Goal: Answer question/provide support: Share knowledge or assist other users

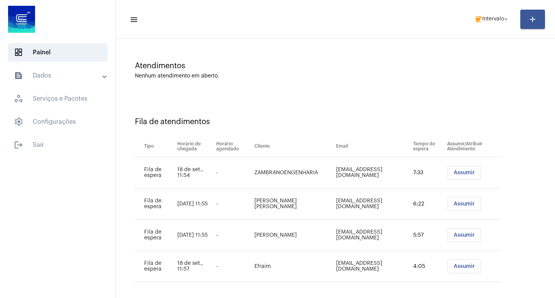
scroll to position [53, 0]
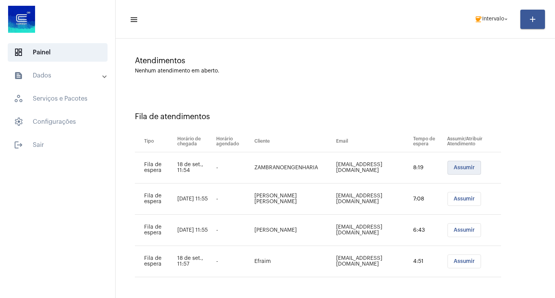
click at [471, 168] on span "Assumir" at bounding box center [463, 167] width 21 height 5
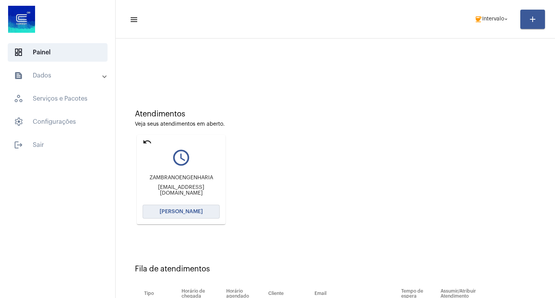
click at [177, 217] on button "[PERSON_NAME]" at bounding box center [181, 212] width 77 height 14
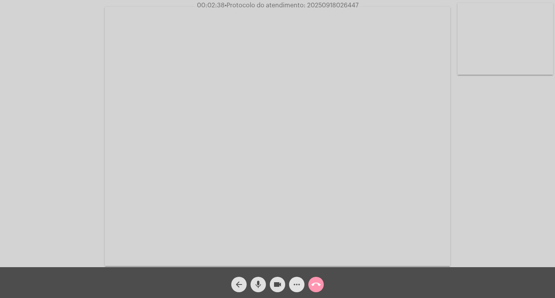
click at [300, 283] on mat-icon "more_horiz" at bounding box center [296, 284] width 9 height 9
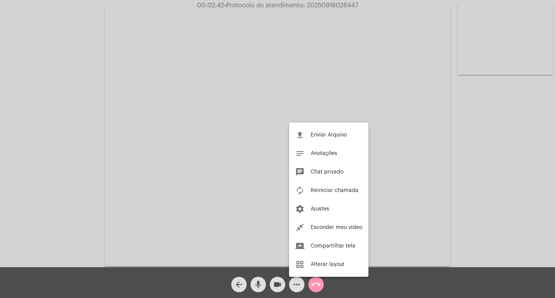
click at [75, 190] on div at bounding box center [277, 149] width 555 height 298
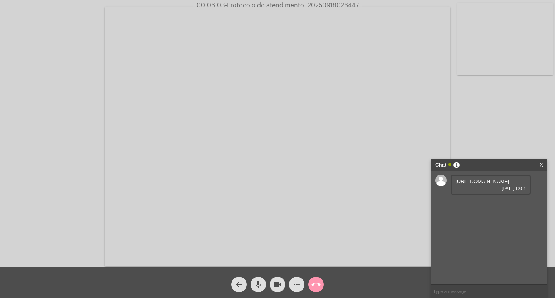
click at [467, 178] on div "[URL][DOMAIN_NAME] [DATE] 12:01" at bounding box center [490, 185] width 80 height 20
click at [467, 181] on link "[URL][DOMAIN_NAME]" at bounding box center [482, 181] width 54 height 6
click at [486, 206] on link "[URL][DOMAIN_NAME]" at bounding box center [482, 203] width 54 height 6
click at [472, 228] on link "[URL][DOMAIN_NAME]" at bounding box center [482, 225] width 54 height 6
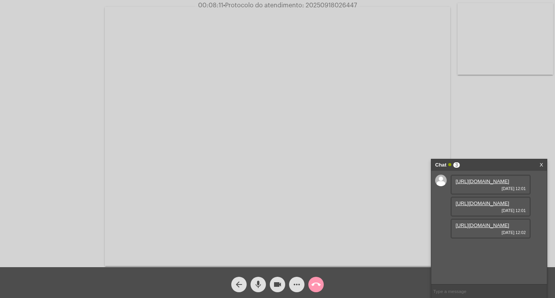
click at [318, 284] on mat-icon "call_end" at bounding box center [315, 284] width 9 height 9
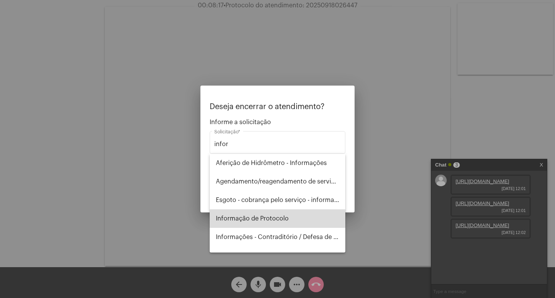
click at [281, 221] on span "Informação de Protocolo" at bounding box center [277, 218] width 123 height 18
type input "Informação de Protocolo"
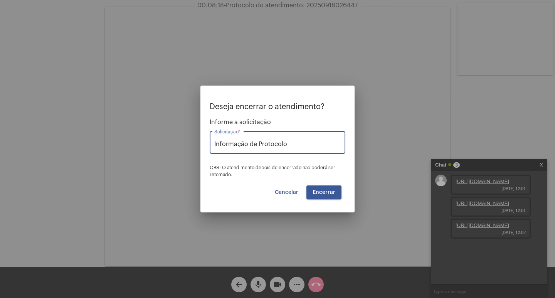
click at [318, 198] on button "Encerrar" at bounding box center [323, 192] width 35 height 14
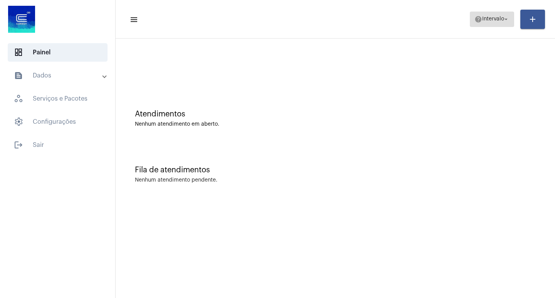
click at [472, 18] on button "help Intervalo arrow_drop_down" at bounding box center [492, 19] width 44 height 15
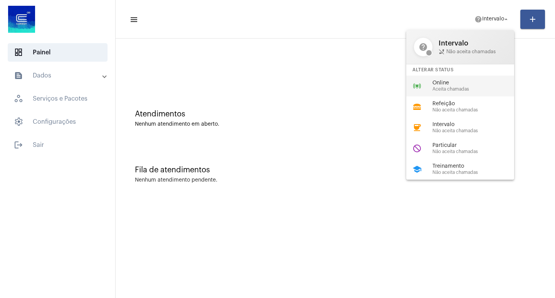
click at [472, 76] on div "online_prediction Online Aceita chamadas" at bounding box center [466, 86] width 120 height 21
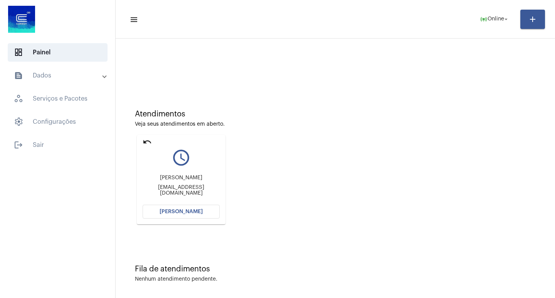
click at [19, 72] on mat-icon "text_snippet_outlined" at bounding box center [18, 75] width 9 height 9
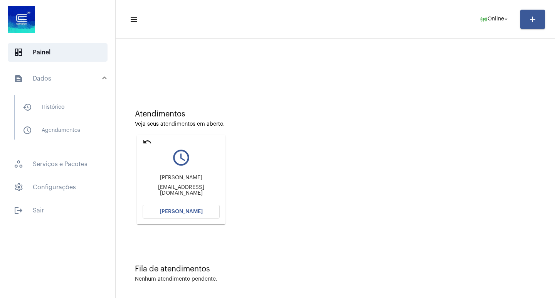
click at [37, 117] on mat-list "history_outlined Histórico schedule_outlined Agendamentos" at bounding box center [63, 117] width 97 height 45
click at [79, 115] on span "history_outlined Histórico" at bounding box center [57, 107] width 81 height 18
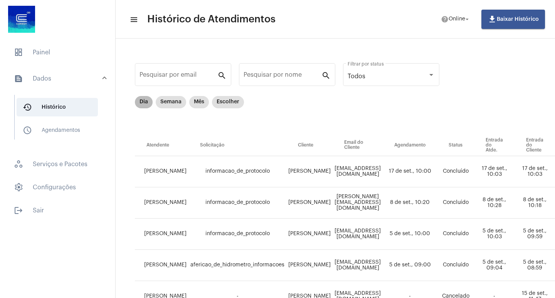
click at [141, 97] on mat-chip "Dia" at bounding box center [144, 102] width 18 height 12
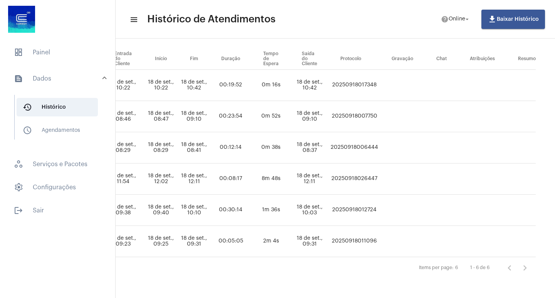
scroll to position [92, 463]
click at [373, 174] on td "20250918026447" at bounding box center [354, 178] width 51 height 31
copy td "20250918026447"
click at [45, 57] on span "dashboard Painel" at bounding box center [58, 52] width 100 height 18
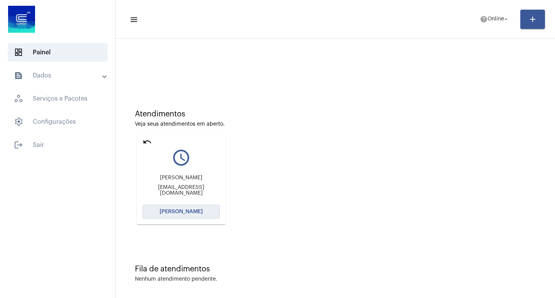
click at [180, 210] on span "[PERSON_NAME]" at bounding box center [180, 211] width 43 height 5
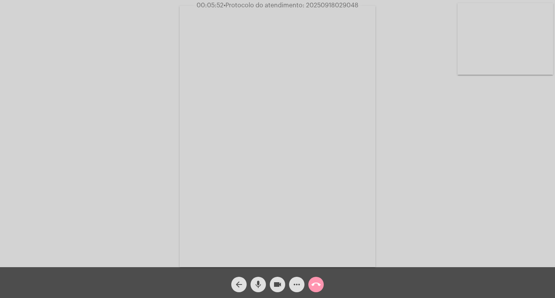
click at [324, 2] on span "• Protocolo do atendimento: 20250918029048" at bounding box center [290, 5] width 135 height 6
copy span "20250918029048"
click at [316, 285] on mat-icon "call_end" at bounding box center [315, 284] width 9 height 9
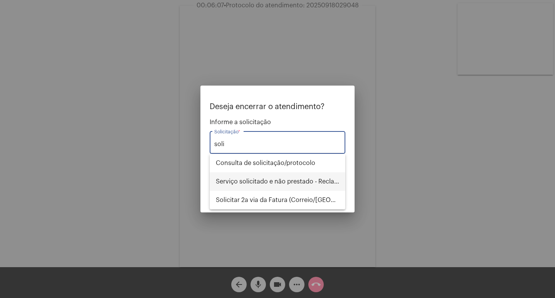
click at [296, 184] on span "Serviço solicitado e não prestado - Reclamação" at bounding box center [277, 181] width 123 height 18
type input "Serviço solicitado e não prestado - Reclamação"
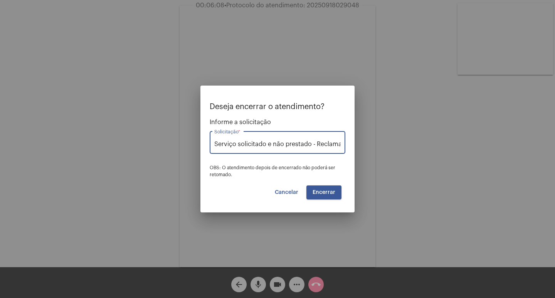
scroll to position [0, 10]
click at [324, 193] on span "Encerrar" at bounding box center [323, 192] width 23 height 5
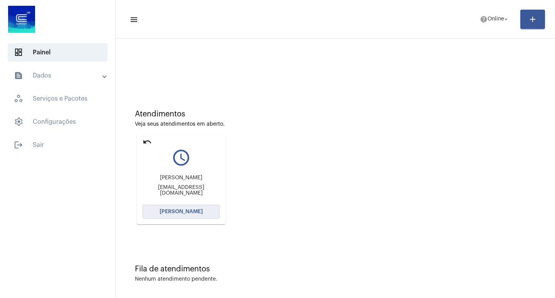
click at [187, 216] on button "[PERSON_NAME]" at bounding box center [181, 212] width 77 height 14
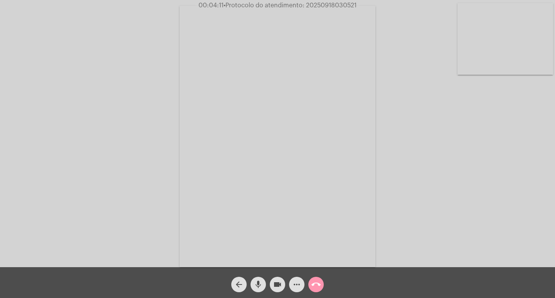
click at [301, 279] on span "more_horiz" at bounding box center [296, 284] width 9 height 15
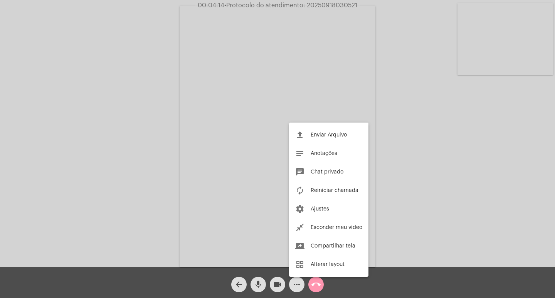
click at [171, 133] on div at bounding box center [277, 149] width 555 height 298
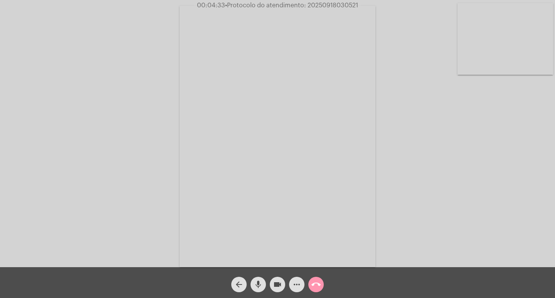
click at [292, 279] on span "more_horiz" at bounding box center [296, 284] width 9 height 15
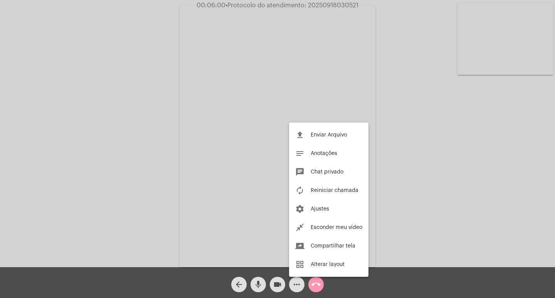
click at [279, 288] on div at bounding box center [277, 149] width 555 height 298
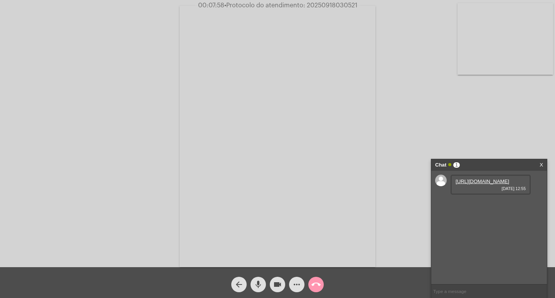
click at [476, 184] on link "[URL][DOMAIN_NAME]" at bounding box center [482, 181] width 54 height 6
click at [484, 206] on link "[URL][DOMAIN_NAME]" at bounding box center [482, 203] width 54 height 6
click at [498, 115] on div "Acessando Câmera e Microfone..." at bounding box center [277, 135] width 553 height 267
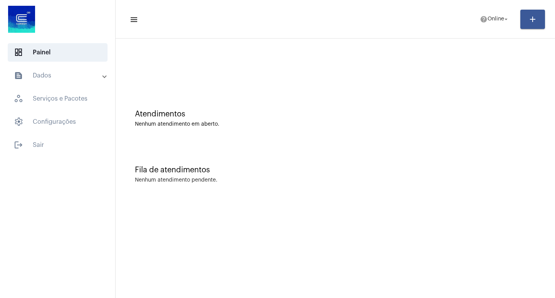
click at [86, 72] on mat-panel-title "text_snippet_outlined Dados" at bounding box center [58, 75] width 89 height 9
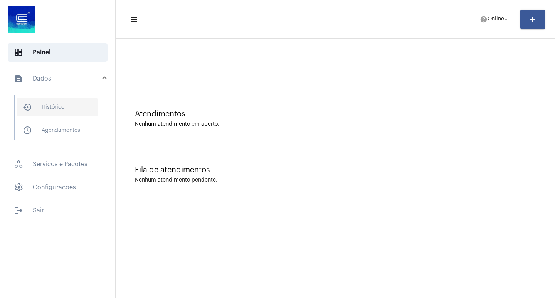
click at [85, 112] on span "history_outlined Histórico" at bounding box center [57, 107] width 81 height 18
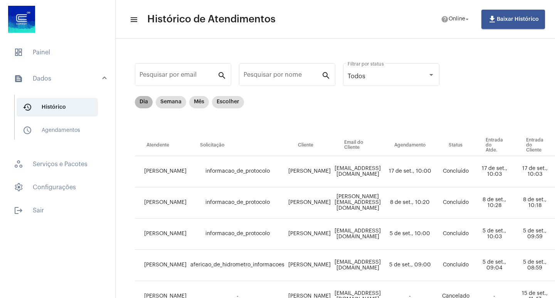
click at [147, 104] on mat-chip "Dia" at bounding box center [144, 102] width 18 height 12
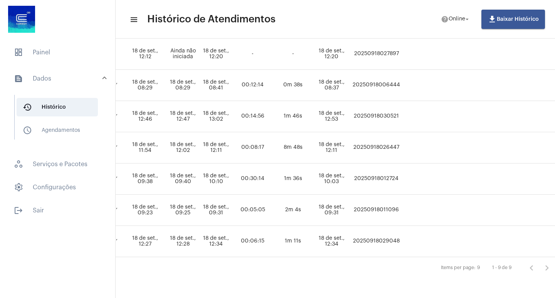
scroll to position [186, 529]
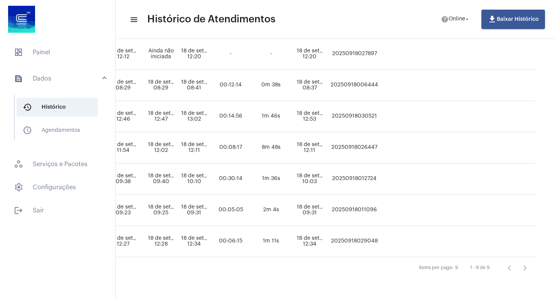
click at [354, 233] on td "20250918029048" at bounding box center [354, 241] width 51 height 31
copy td "20250918029048"
click at [52, 52] on span "dashboard Painel" at bounding box center [58, 52] width 100 height 18
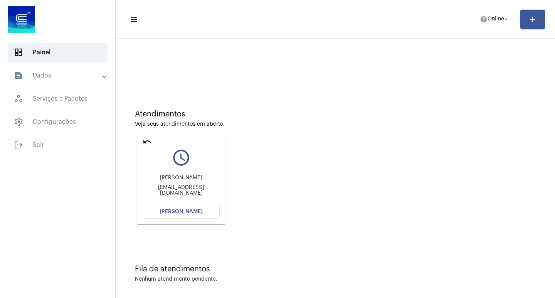
click at [157, 206] on button "[PERSON_NAME]" at bounding box center [181, 212] width 77 height 14
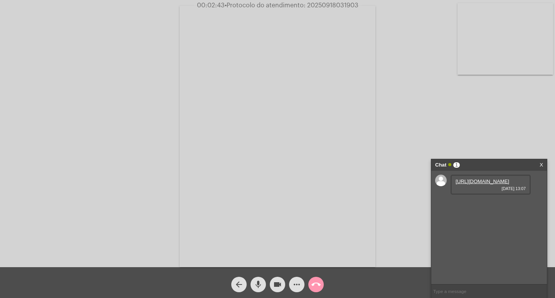
click at [466, 184] on link "[URL][DOMAIN_NAME]" at bounding box center [482, 181] width 54 height 6
click at [492, 206] on link "[URL][DOMAIN_NAME]" at bounding box center [482, 203] width 54 height 6
click at [483, 228] on link "[URL][DOMAIN_NAME]" at bounding box center [482, 225] width 54 height 6
click at [304, 258] on video at bounding box center [278, 136] width 196 height 261
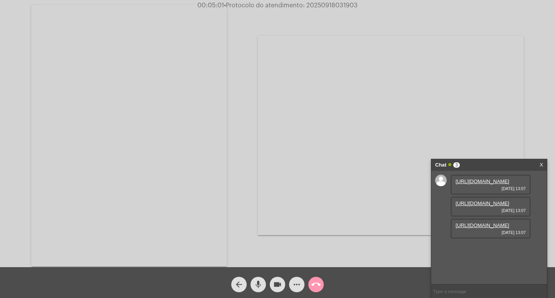
click at [186, 232] on video at bounding box center [129, 135] width 196 height 261
click at [275, 288] on mat-icon "videocam" at bounding box center [277, 284] width 9 height 9
click at [261, 282] on mat-icon "mic" at bounding box center [257, 284] width 9 height 9
click at [261, 282] on mat-icon "mic_off" at bounding box center [257, 284] width 9 height 9
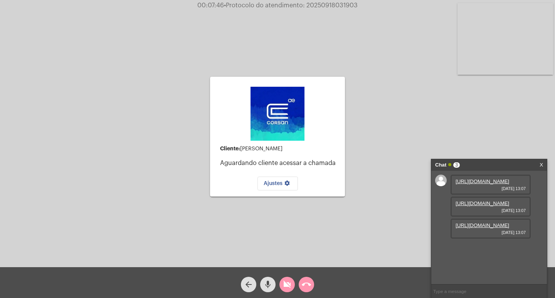
click at [287, 284] on mat-icon "videocam_off" at bounding box center [286, 284] width 9 height 9
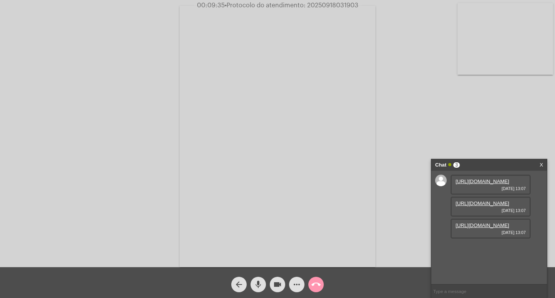
click at [374, 154] on video at bounding box center [278, 136] width 196 height 261
click at [200, 133] on video at bounding box center [129, 135] width 196 height 261
click at [302, 281] on button "more_horiz" at bounding box center [296, 284] width 15 height 15
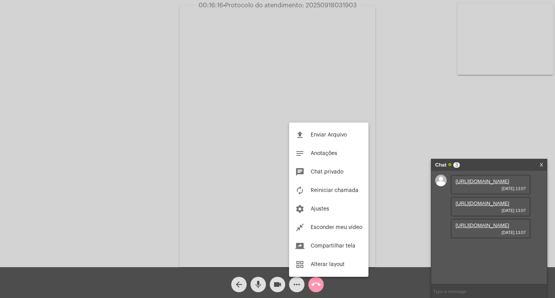
click at [141, 237] on div at bounding box center [277, 149] width 555 height 298
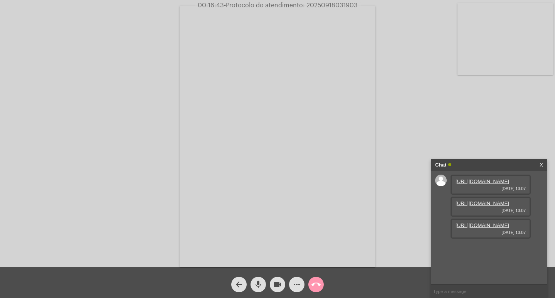
click at [467, 294] on input "text" at bounding box center [489, 290] width 116 height 13
type input "ola"
type input "."
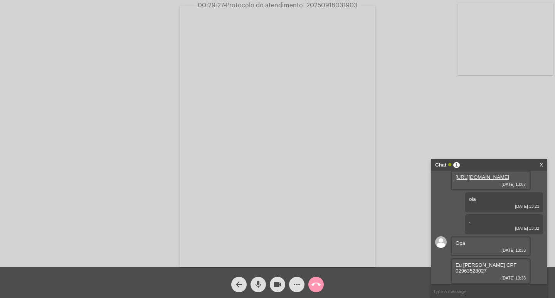
scroll to position [100, 0]
click at [308, 2] on span "• Protocolo do atendimento: 20250918031903" at bounding box center [292, 5] width 134 height 6
copy span "20250918031903"
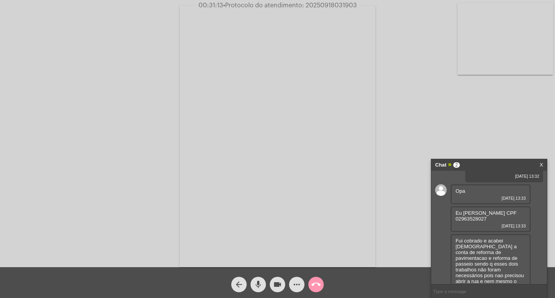
scroll to position [168, 0]
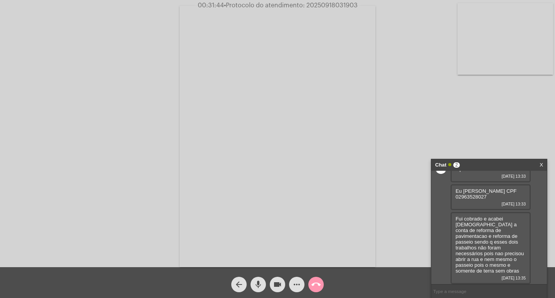
drag, startPoint x: 449, startPoint y: 291, endPoint x: 489, endPoint y: 255, distance: 53.7
click at [455, 286] on input "text" at bounding box center [489, 290] width 116 height 13
type input "."
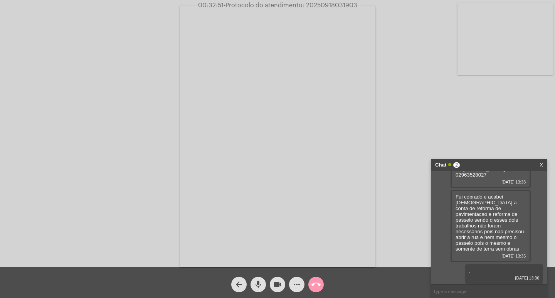
scroll to position [152, 0]
click at [460, 178] on span "Eu [PERSON_NAME] CPF 02963528027" at bounding box center [485, 172] width 61 height 12
click at [278, 281] on mat-icon "videocam" at bounding box center [277, 284] width 9 height 9
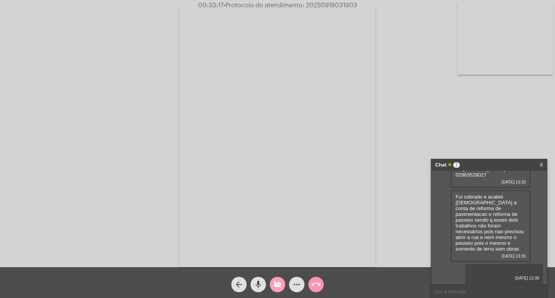
click at [279, 282] on mat-icon "videocam_off" at bounding box center [277, 284] width 9 height 9
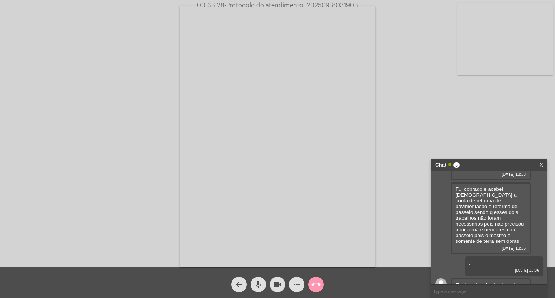
scroll to position [190, 0]
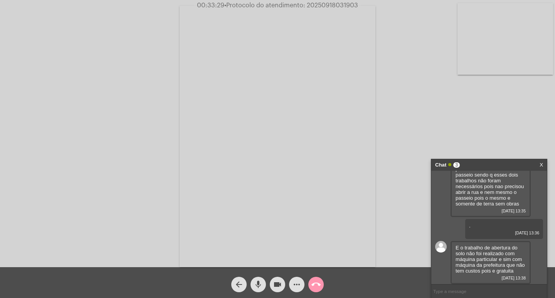
copy span "Eu [PERSON_NAME] CPF 02963528027"
click at [476, 206] on span "Fui cobrado e acabei [DEMOGRAPHIC_DATA] a conta de reforma de pavimentacao e re…" at bounding box center [489, 178] width 68 height 58
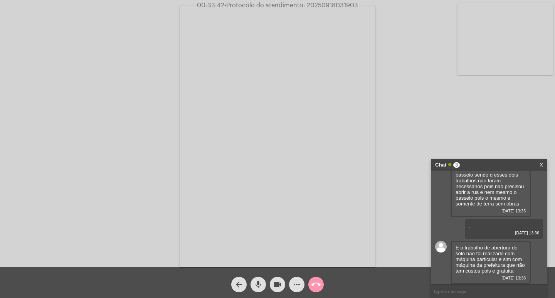
copy span "Fui cobrado e acabei [DEMOGRAPHIC_DATA] a conta de reforma de pavimentacao e re…"
click at [477, 248] on span "E o trabalho de abertura do solo não foi realizado com máquina particular e sim…" at bounding box center [489, 259] width 69 height 29
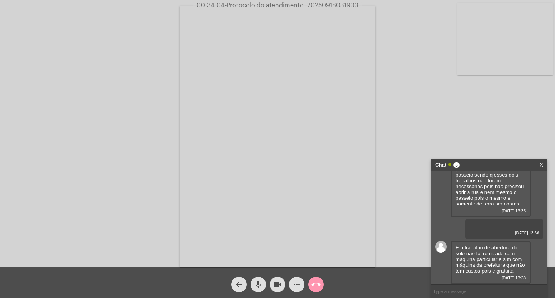
copy span "E o trabalho de abertura do solo não foi realizado com máquina particular e sim…"
click at [467, 290] on input "text" at bounding box center [489, 290] width 116 height 13
type input "."
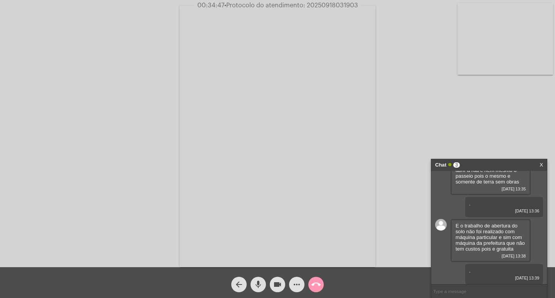
scroll to position [257, 0]
click at [276, 283] on mat-icon "videocam" at bounding box center [277, 284] width 9 height 9
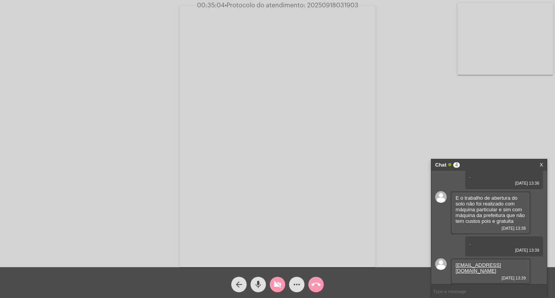
scroll to position [279, 0]
click at [279, 286] on mat-icon "videocam_off" at bounding box center [277, 284] width 9 height 9
click at [332, 6] on span "• Protocolo do atendimento: 20250918031903" at bounding box center [290, 5] width 134 height 6
copy span "20250918031903"
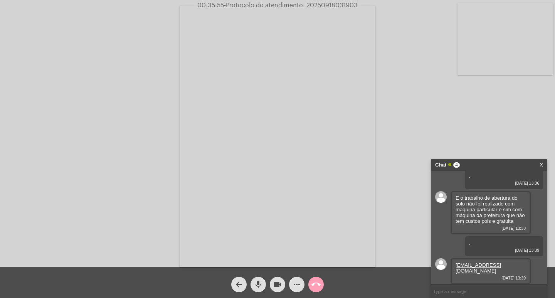
click at [321, 282] on button "call_end" at bounding box center [315, 284] width 15 height 15
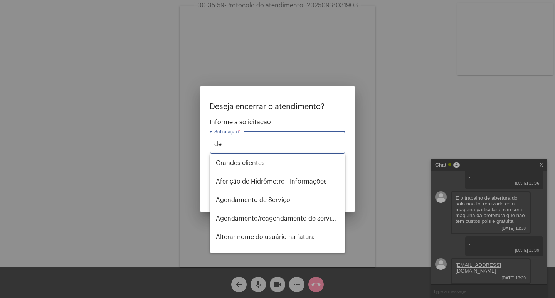
type input "d"
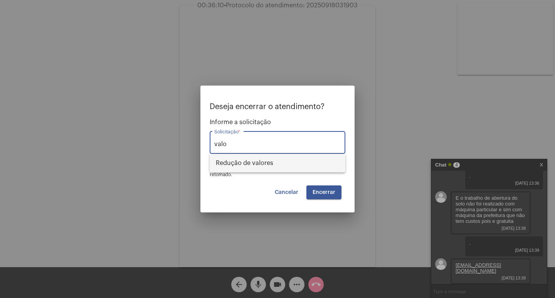
click at [270, 160] on span "Redução de valores" at bounding box center [277, 163] width 123 height 18
type input "Redução de valores"
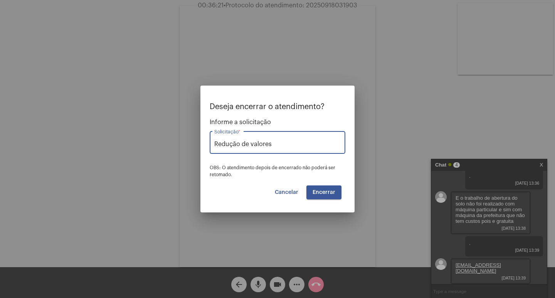
click at [328, 195] on button "Encerrar" at bounding box center [323, 192] width 35 height 14
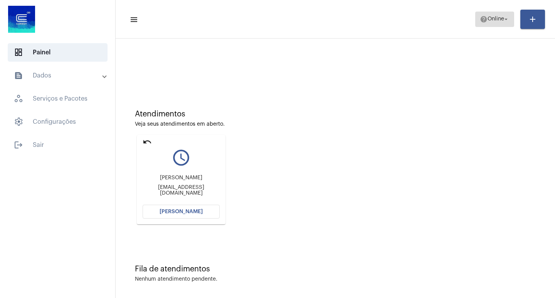
click at [487, 13] on span "help Online arrow_drop_down" at bounding box center [495, 19] width 30 height 14
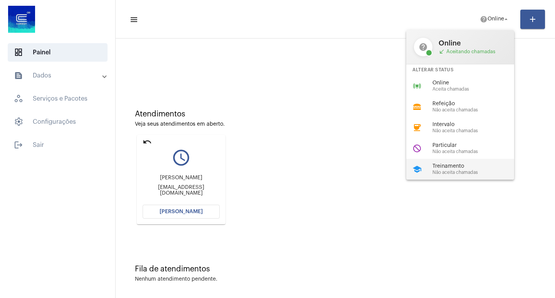
click at [448, 163] on div "school Treinamento Não aceita chamadas" at bounding box center [466, 169] width 120 height 21
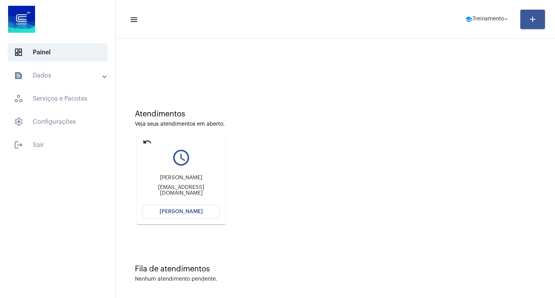
click at [194, 210] on span "[PERSON_NAME]" at bounding box center [180, 211] width 43 height 5
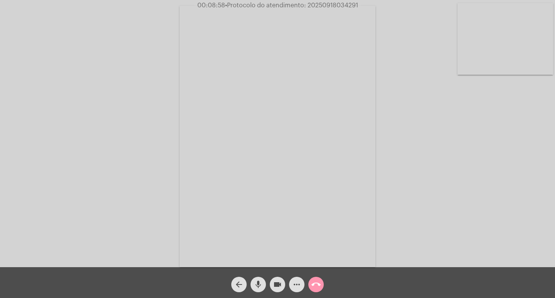
click at [280, 280] on mat-icon "videocam" at bounding box center [277, 284] width 9 height 9
click at [272, 287] on button "videocam_off" at bounding box center [277, 284] width 15 height 15
click at [341, 6] on span "• Protocolo do atendimento: 20250918034291" at bounding box center [289, 5] width 133 height 6
click at [342, 7] on span "• Protocolo do atendimento: 20250918034291" at bounding box center [289, 5] width 133 height 6
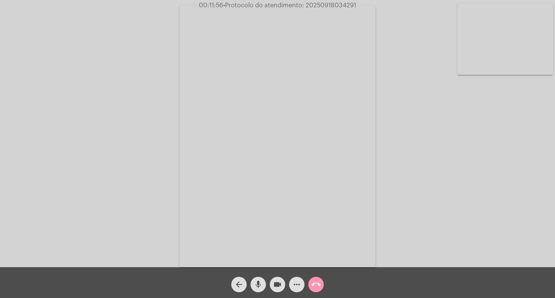
copy span "20250918034291"
click at [314, 286] on mat-icon "call_end" at bounding box center [315, 284] width 9 height 9
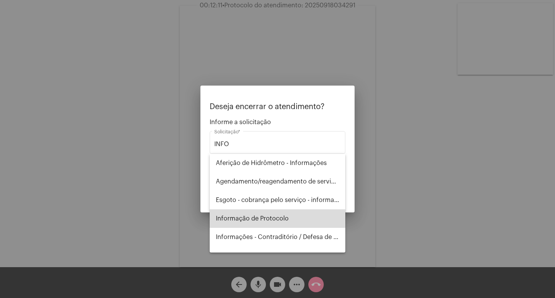
click at [284, 220] on span "Informação de Protocolo" at bounding box center [277, 218] width 123 height 18
type input "Informação de Protocolo"
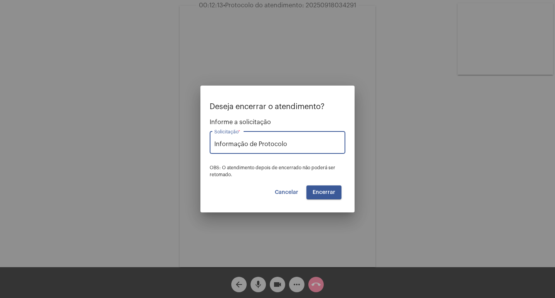
click at [325, 193] on span "Encerrar" at bounding box center [323, 192] width 23 height 5
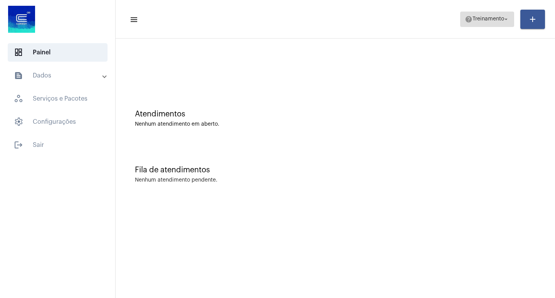
click at [472, 20] on span "Treinamento" at bounding box center [488, 19] width 32 height 5
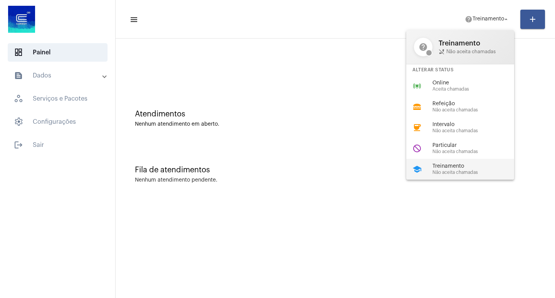
click at [450, 179] on div "school Treinamento Não aceita chamadas" at bounding box center [466, 169] width 120 height 21
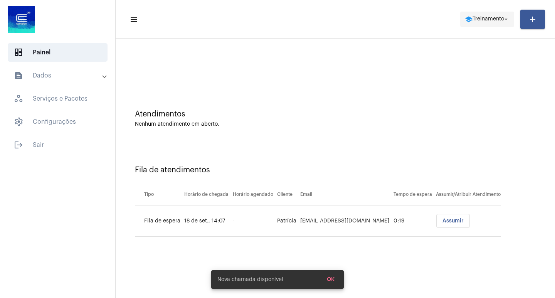
click at [495, 20] on span "Treinamento" at bounding box center [488, 19] width 32 height 5
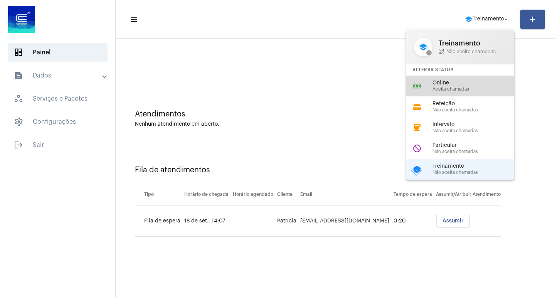
click at [459, 84] on span "Online" at bounding box center [476, 83] width 88 height 6
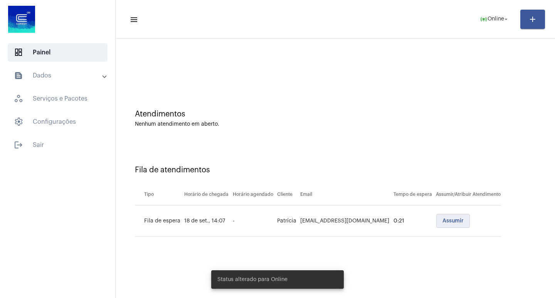
click at [442, 220] on span "Assumir" at bounding box center [452, 220] width 21 height 5
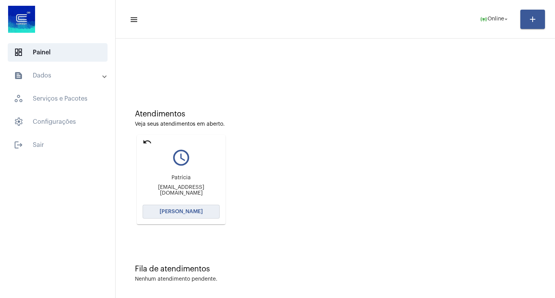
click at [196, 211] on span "[PERSON_NAME]" at bounding box center [180, 211] width 43 height 5
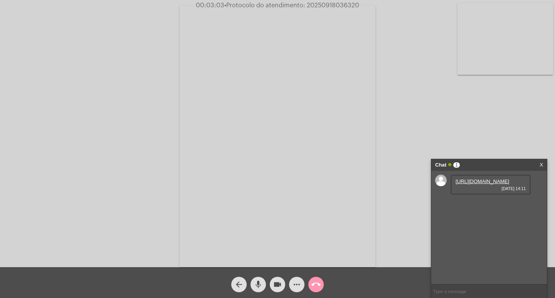
click at [482, 184] on link "[URL][DOMAIN_NAME]" at bounding box center [482, 181] width 54 height 6
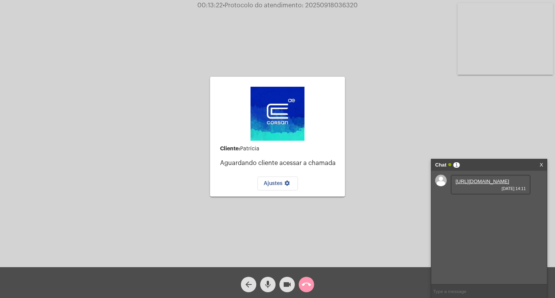
click at [306, 284] on mat-icon "call_end" at bounding box center [306, 284] width 9 height 9
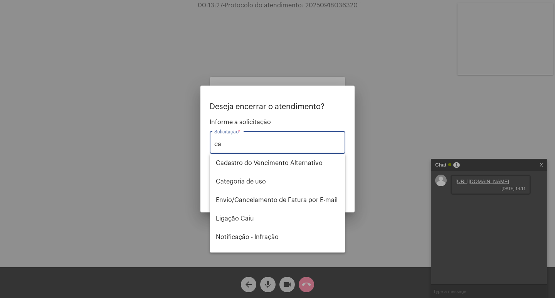
type input "ca"
click at [376, 152] on div at bounding box center [277, 149] width 555 height 298
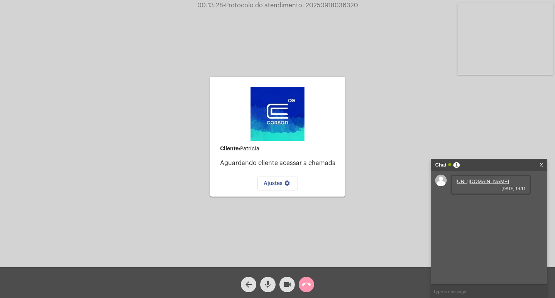
click at [337, 5] on span "• Protocolo do atendimento: 20250918036320" at bounding box center [290, 5] width 135 height 6
copy span "20250918036320"
click at [306, 290] on span "call_end" at bounding box center [306, 284] width 9 height 15
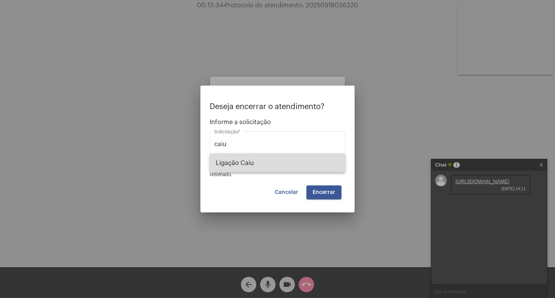
click at [266, 168] on span "Ligação Caiu" at bounding box center [277, 163] width 123 height 18
type input "Ligação Caiu"
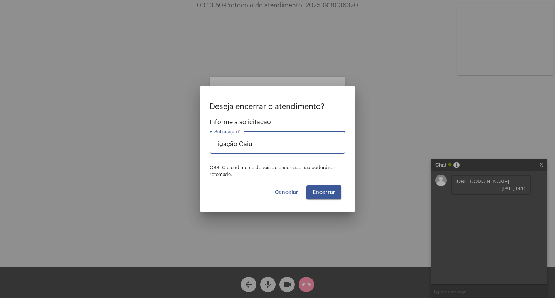
click at [318, 186] on button "Encerrar" at bounding box center [323, 192] width 35 height 14
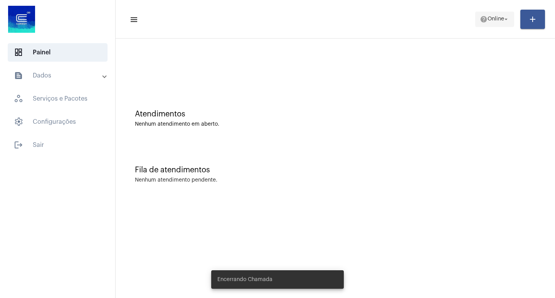
click at [503, 20] on mat-icon "arrow_drop_down" at bounding box center [505, 19] width 7 height 7
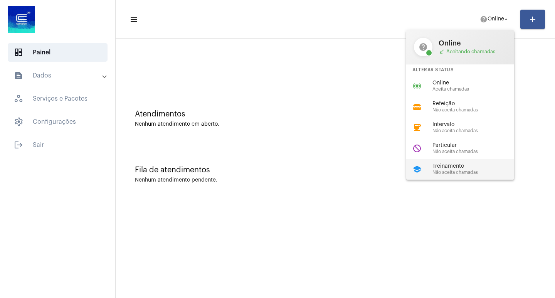
drag, startPoint x: 474, startPoint y: 170, endPoint x: 250, endPoint y: 79, distance: 241.2
click at [473, 170] on span "Não aceita chamadas" at bounding box center [476, 172] width 88 height 5
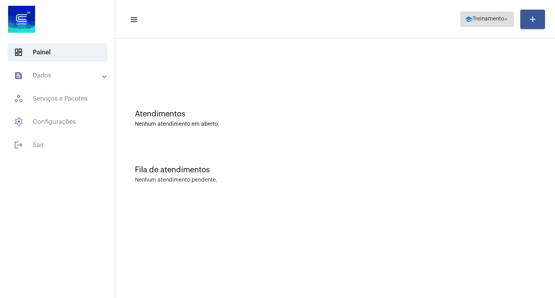
click at [471, 15] on span "school Treinamento arrow_drop_down" at bounding box center [487, 19] width 45 height 14
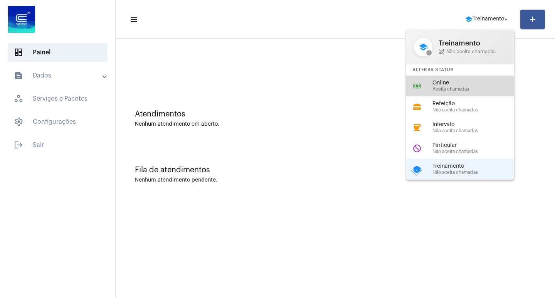
click at [462, 82] on span "Online" at bounding box center [476, 83] width 88 height 6
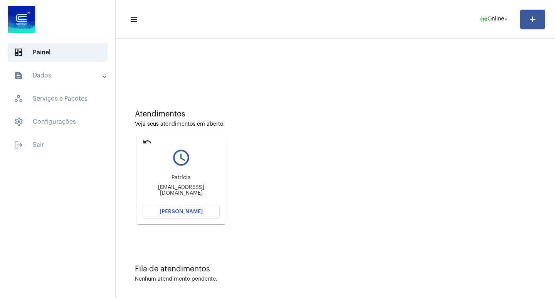
click at [194, 211] on span "[PERSON_NAME]" at bounding box center [180, 211] width 43 height 5
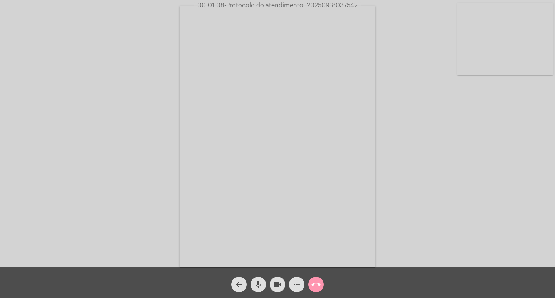
click at [316, 280] on mat-icon "call_end" at bounding box center [315, 284] width 9 height 9
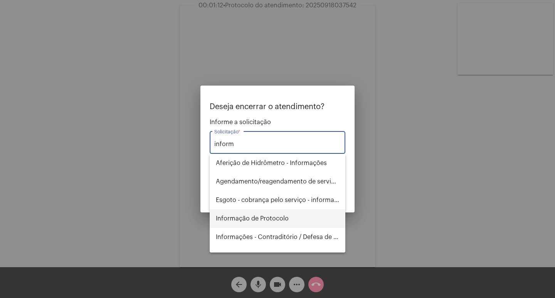
click at [247, 223] on span "Informação de Protocolo" at bounding box center [277, 218] width 123 height 18
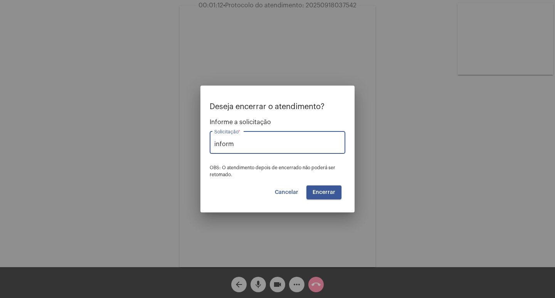
type input "Informação de Protocolo"
click at [321, 190] on span "Encerrar" at bounding box center [323, 192] width 23 height 5
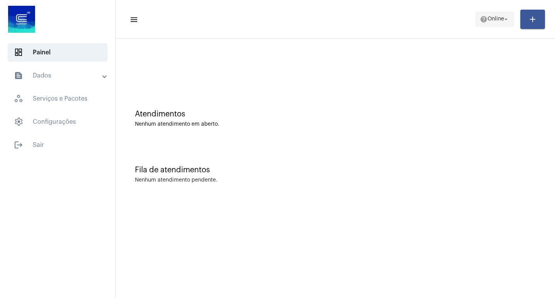
click at [481, 15] on mat-icon "help" at bounding box center [484, 19] width 8 height 8
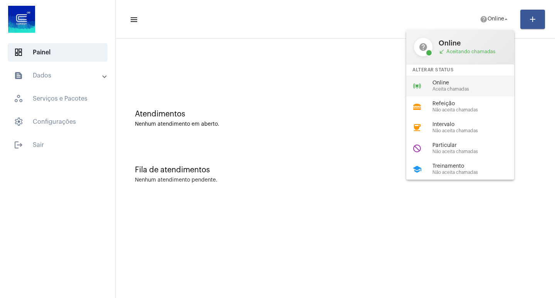
click at [420, 87] on mat-icon "online_prediction" at bounding box center [416, 85] width 9 height 9
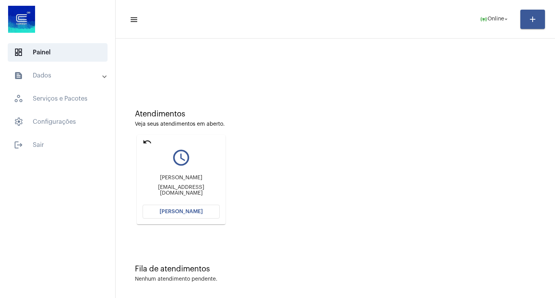
click at [194, 216] on button "[PERSON_NAME]" at bounding box center [181, 212] width 77 height 14
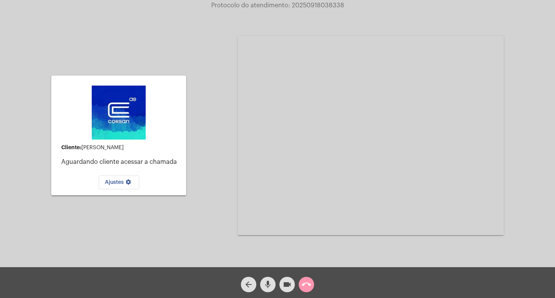
click at [244, 276] on div "arrow_back" at bounding box center [248, 282] width 19 height 19
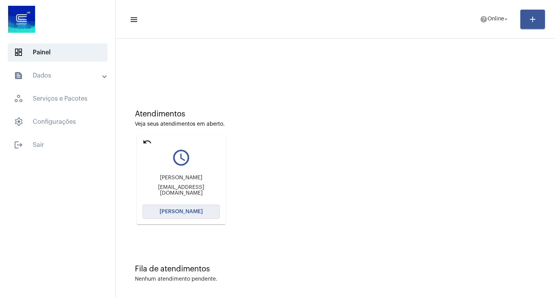
click at [210, 209] on button "[PERSON_NAME]" at bounding box center [181, 212] width 77 height 14
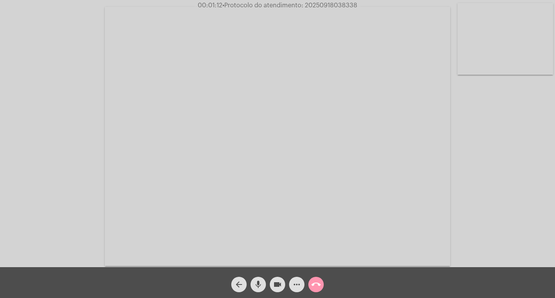
click at [295, 286] on mat-icon "more_horiz" at bounding box center [296, 284] width 9 height 9
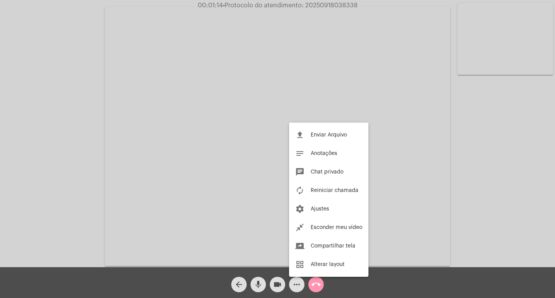
click at [37, 134] on div at bounding box center [277, 149] width 555 height 298
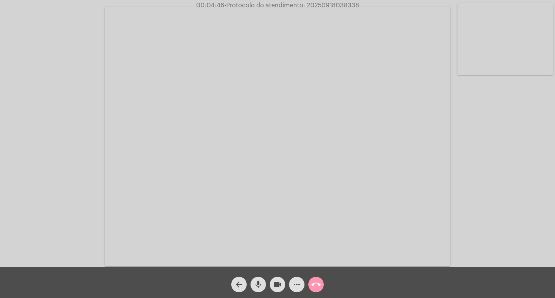
click at [352, 4] on span "• Protocolo do atendimento: 20250918038338" at bounding box center [291, 5] width 135 height 6
click at [317, 281] on mat-icon "call_end" at bounding box center [315, 284] width 9 height 9
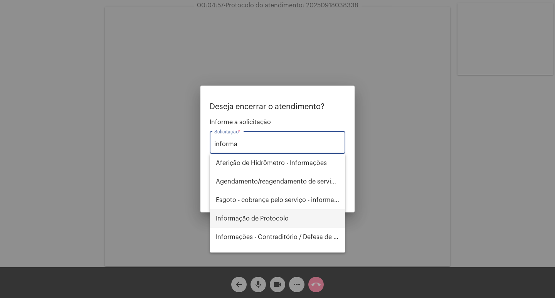
click at [270, 215] on span "Informação de Protocolo" at bounding box center [277, 218] width 123 height 18
type input "Informação de Protocolo"
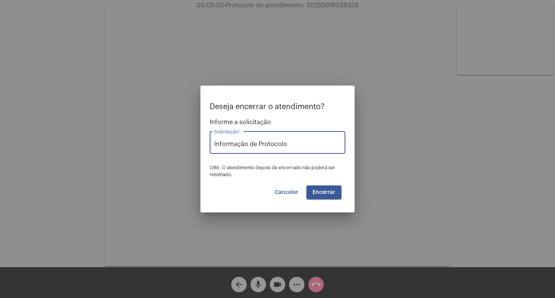
click at [328, 190] on span "Encerrar" at bounding box center [323, 192] width 23 height 5
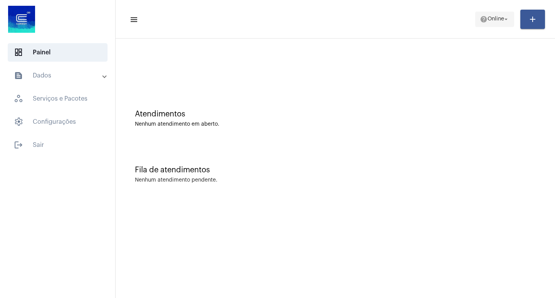
click at [502, 18] on span "Online" at bounding box center [495, 19] width 17 height 5
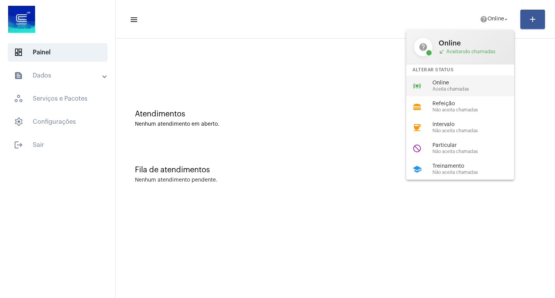
click at [430, 79] on div "online_prediction Online Aceita chamadas" at bounding box center [466, 86] width 120 height 21
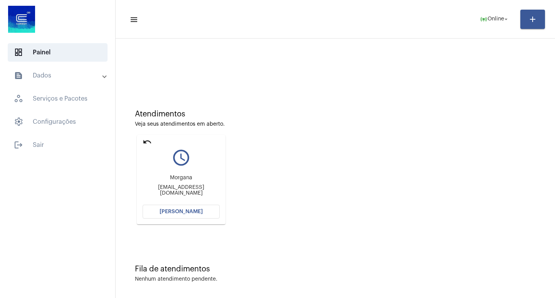
click at [186, 208] on button "[PERSON_NAME]" at bounding box center [181, 212] width 77 height 14
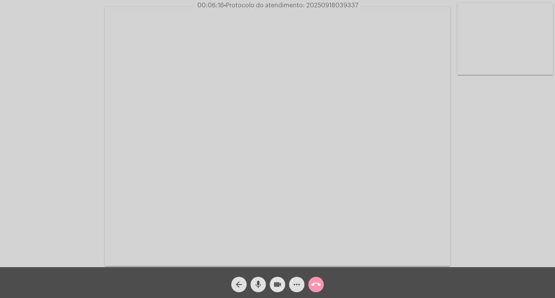
click at [280, 282] on mat-icon "videocam" at bounding box center [277, 284] width 9 height 9
click at [274, 285] on mat-icon "videocam_off" at bounding box center [277, 284] width 9 height 9
click at [291, 281] on button "more_horiz" at bounding box center [296, 284] width 15 height 15
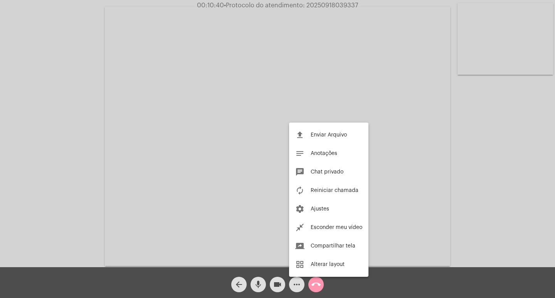
click at [14, 224] on div at bounding box center [277, 149] width 555 height 298
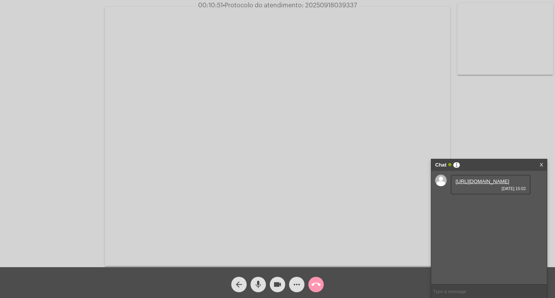
click at [484, 184] on link "https://neft-transfer-bucket.s3.amazonaws.com/temp-65f32a33-24ea-6f8c-127e-f1e0…" at bounding box center [482, 181] width 54 height 6
click at [274, 279] on span "videocam" at bounding box center [277, 284] width 9 height 15
click at [272, 290] on button "videocam_off" at bounding box center [277, 284] width 15 height 15
click at [345, 6] on span "• Protocolo do atendimento: 20250918039337" at bounding box center [291, 5] width 134 height 6
click at [345, 6] on span "• Protocolo do atendimento: 20250918039337" at bounding box center [290, 5] width 134 height 6
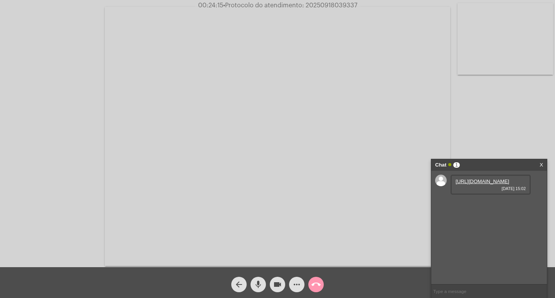
click at [321, 285] on button "call_end" at bounding box center [315, 284] width 15 height 15
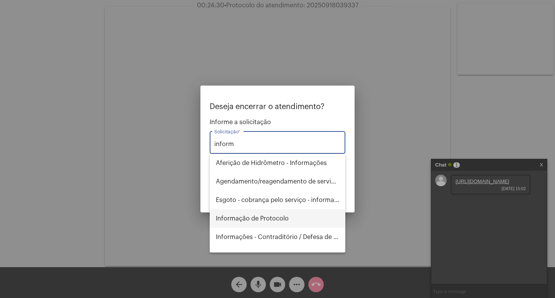
click at [265, 220] on span "Informação de Protocolo" at bounding box center [277, 218] width 123 height 18
type input "Informação de Protocolo"
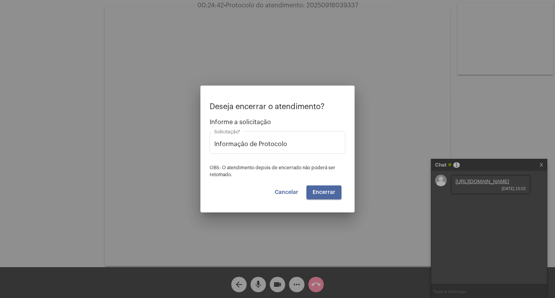
click at [321, 190] on span "Encerrar" at bounding box center [323, 192] width 23 height 5
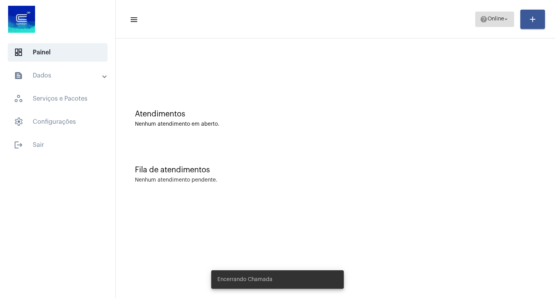
click at [484, 24] on span "help Online arrow_drop_down" at bounding box center [495, 19] width 30 height 14
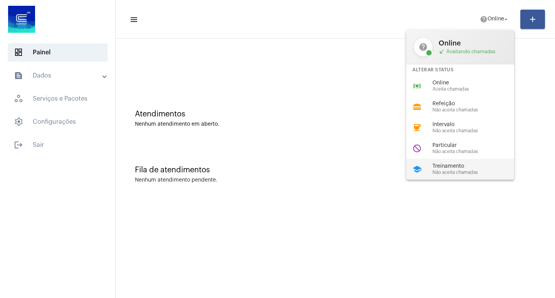
click at [452, 168] on span "Treinamento" at bounding box center [476, 166] width 88 height 6
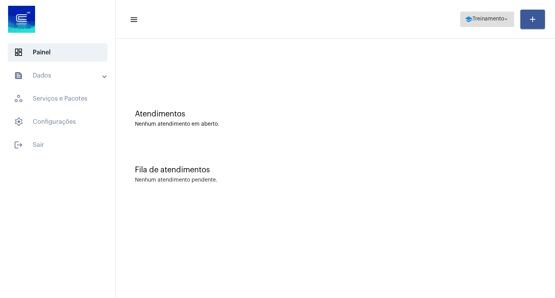
click at [466, 25] on span "school Treinamento arrow_drop_down" at bounding box center [487, 19] width 45 height 14
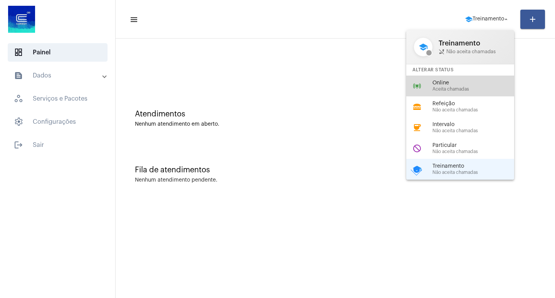
click at [462, 95] on div "online_prediction Online Aceita chamadas" at bounding box center [466, 86] width 120 height 21
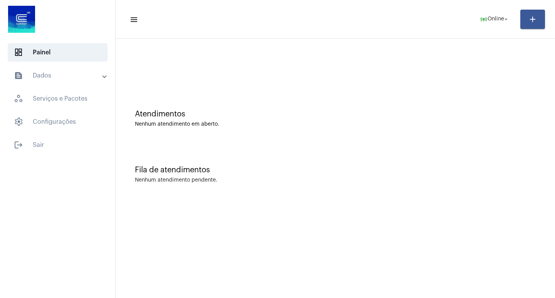
click at [33, 74] on mat-panel-title "text_snippet_outlined Dados" at bounding box center [58, 75] width 89 height 9
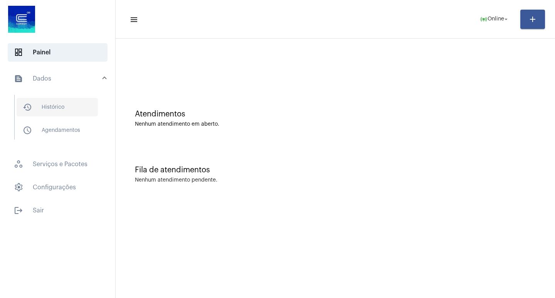
click at [37, 114] on span "history_outlined Histórico" at bounding box center [57, 107] width 81 height 18
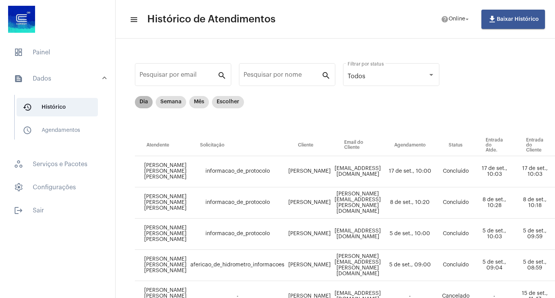
click at [143, 100] on mat-chip "Dia" at bounding box center [144, 102] width 18 height 12
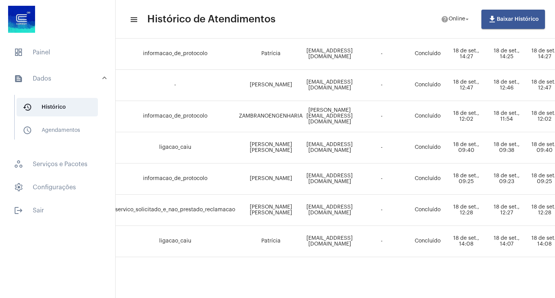
scroll to position [373, 0]
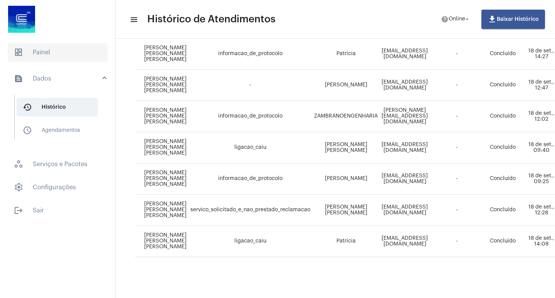
click at [17, 53] on span "dashboard" at bounding box center [18, 52] width 9 height 9
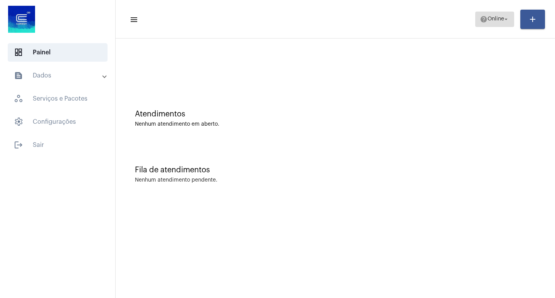
click at [487, 26] on button "help Online arrow_drop_down" at bounding box center [494, 19] width 39 height 15
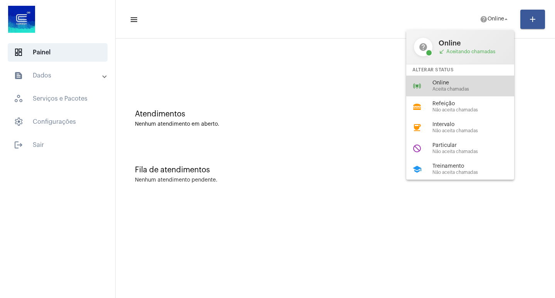
click at [472, 81] on span "Online" at bounding box center [476, 83] width 88 height 6
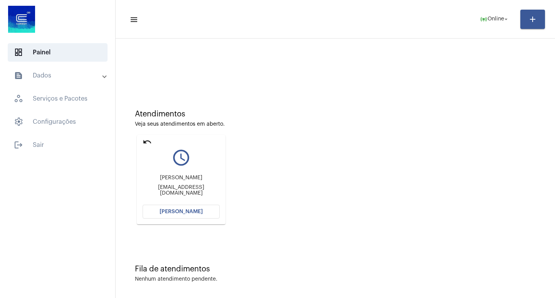
click at [172, 208] on button "[PERSON_NAME]" at bounding box center [181, 212] width 77 height 14
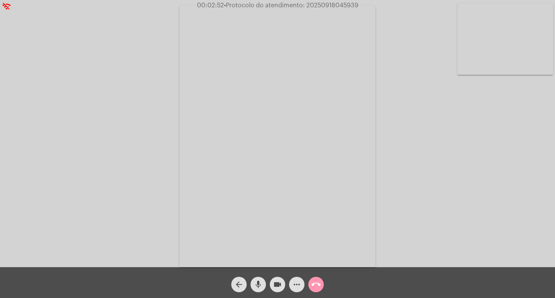
click at [300, 284] on mat-icon "more_horiz" at bounding box center [296, 284] width 9 height 9
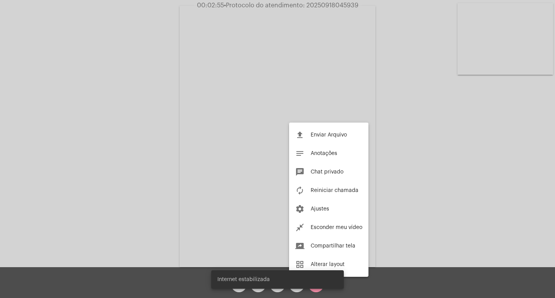
click at [125, 139] on div at bounding box center [277, 149] width 555 height 298
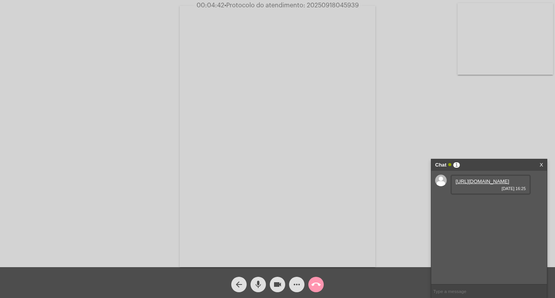
click at [492, 184] on link "https://neft-transfer-bucket.s3.amazonaws.com/temp-506b4847-418b-97d1-7c74-0f06…" at bounding box center [482, 181] width 54 height 6
click at [465, 206] on link "https://neft-transfer-bucket.s3.amazonaws.com/temp-f4774d20-f858-c3a1-2f4a-a44a…" at bounding box center [482, 203] width 54 height 6
click at [260, 260] on video at bounding box center [278, 136] width 196 height 261
click at [190, 228] on video at bounding box center [129, 135] width 196 height 261
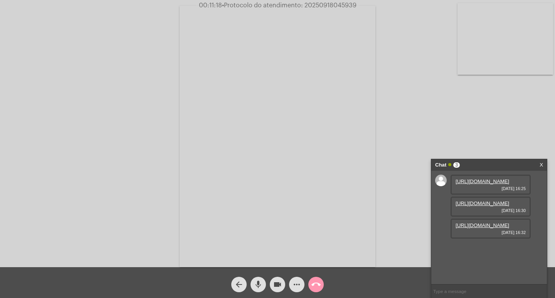
click at [484, 228] on link "https://neft-transfer-bucket.s3.amazonaws.com/temp-8bbd28af-7a83-d3c6-441a-4933…" at bounding box center [482, 225] width 54 height 6
click at [278, 283] on mat-icon "videocam" at bounding box center [277, 284] width 9 height 9
click at [15, 116] on div "Acessando Câmera e Microfone..." at bounding box center [277, 135] width 553 height 267
click at [374, 180] on video at bounding box center [278, 136] width 196 height 261
drag, startPoint x: 283, startPoint y: 280, endPoint x: 267, endPoint y: 271, distance: 18.8
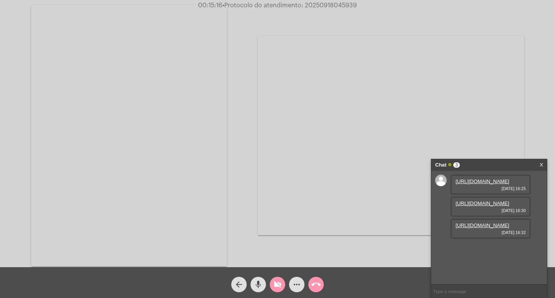
click at [279, 278] on button "videocam_off" at bounding box center [277, 284] width 15 height 15
click at [202, 221] on video at bounding box center [129, 135] width 196 height 261
click at [282, 284] on button "videocam" at bounding box center [277, 284] width 15 height 15
drag, startPoint x: 279, startPoint y: 280, endPoint x: 274, endPoint y: 270, distance: 11.4
click at [278, 280] on mat-icon "videocam_off" at bounding box center [277, 284] width 9 height 9
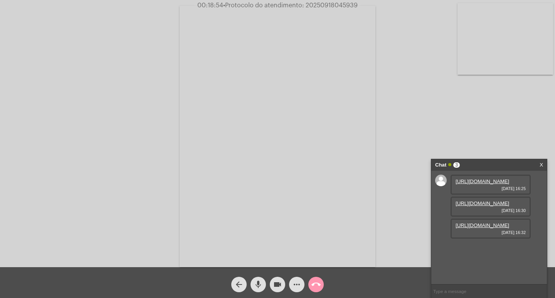
click at [280, 280] on mat-icon "videocam" at bounding box center [277, 284] width 9 height 9
click at [276, 284] on mat-icon "videocam_off" at bounding box center [277, 284] width 9 height 9
click at [295, 283] on mat-icon "more_horiz" at bounding box center [296, 284] width 9 height 9
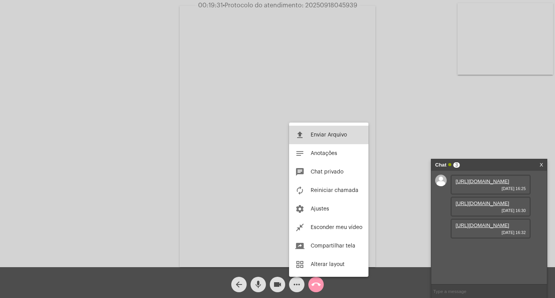
click at [329, 136] on span "Enviar Arquivo" at bounding box center [329, 134] width 36 height 5
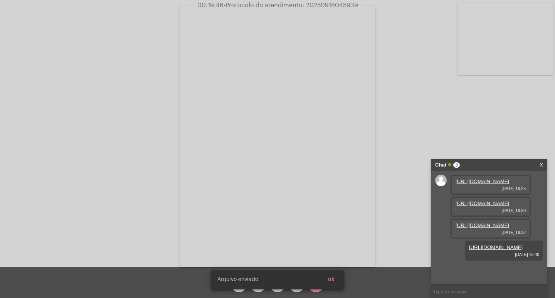
scroll to position [46, 0]
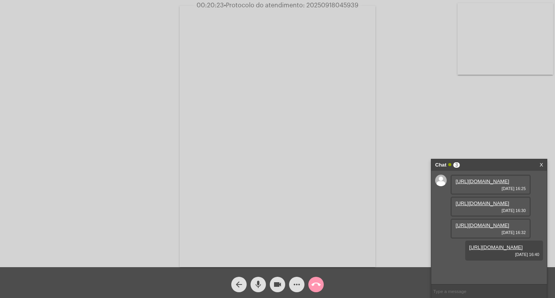
click at [299, 281] on mat-icon "more_horiz" at bounding box center [296, 284] width 9 height 9
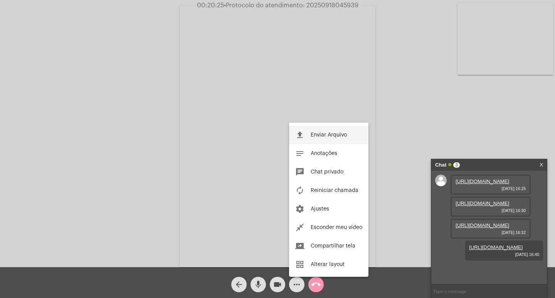
click at [326, 136] on span "Enviar Arquivo" at bounding box center [329, 134] width 36 height 5
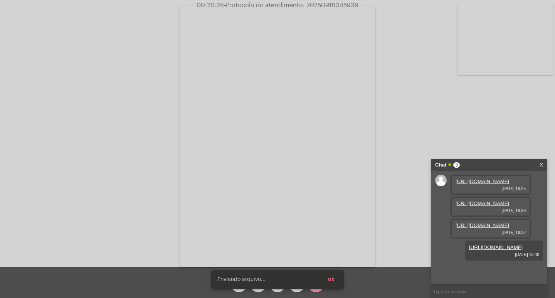
scroll to position [85, 0]
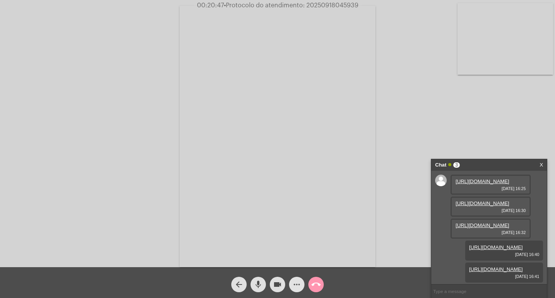
click at [294, 283] on mat-icon "more_horiz" at bounding box center [296, 284] width 9 height 9
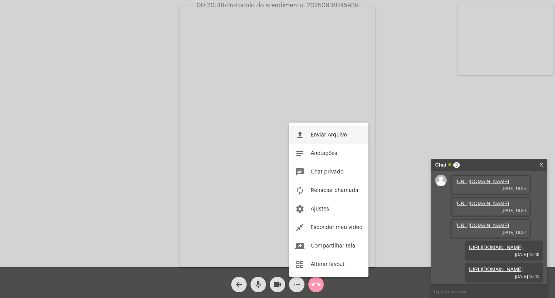
click at [317, 141] on button "file_upload Enviar Arquivo" at bounding box center [328, 135] width 79 height 18
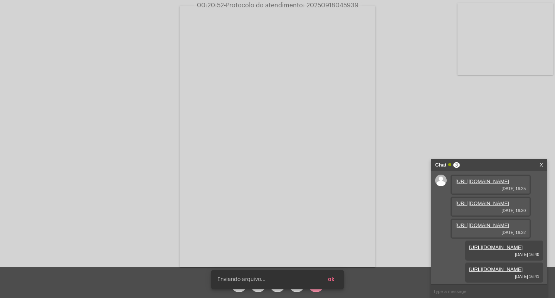
scroll to position [124, 0]
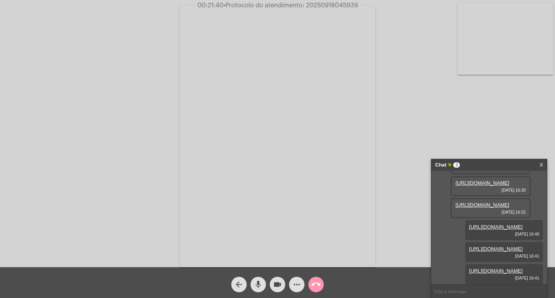
click at [299, 277] on span "more_horiz" at bounding box center [296, 284] width 9 height 15
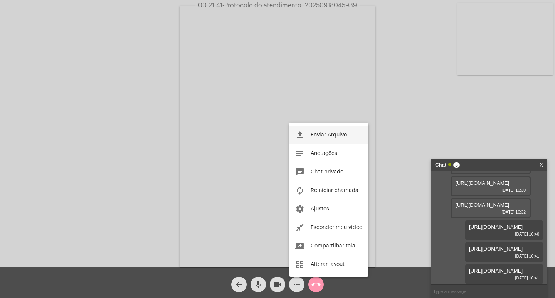
click at [323, 135] on span "Enviar Arquivo" at bounding box center [329, 134] width 36 height 5
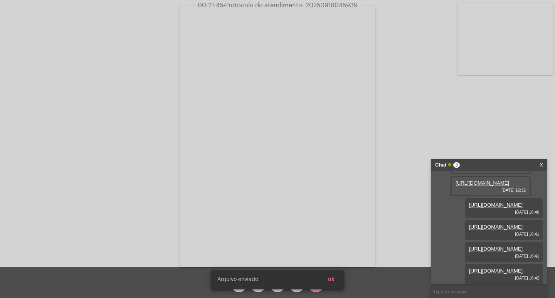
scroll to position [164, 0]
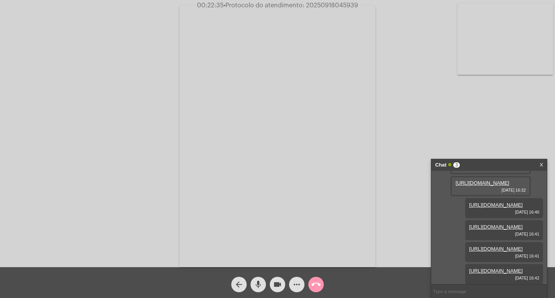
click at [317, 7] on span "• Protocolo do atendimento: 20250918045939" at bounding box center [290, 5] width 134 height 6
copy span "20250918045939"
click at [323, 284] on button "call_end" at bounding box center [315, 284] width 15 height 15
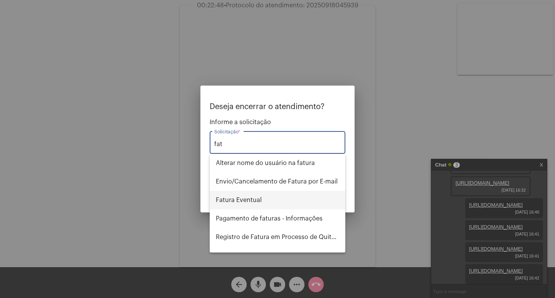
click at [256, 198] on span "Fatura Eventual" at bounding box center [277, 200] width 123 height 18
type input "Fatura Eventual"
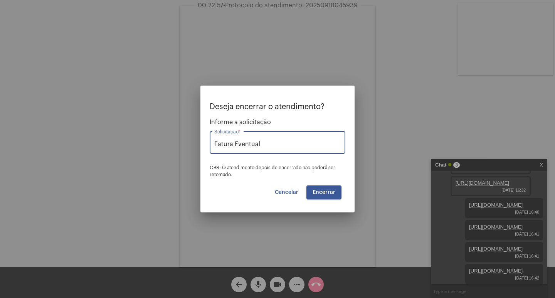
click at [331, 193] on span "Encerrar" at bounding box center [323, 192] width 23 height 5
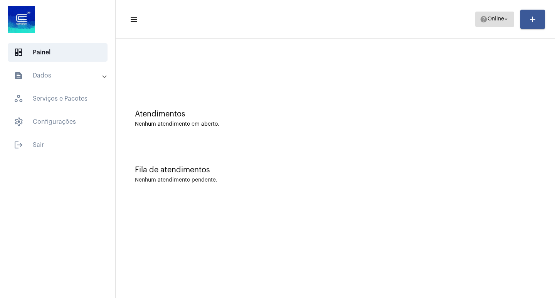
click at [489, 21] on span "Online" at bounding box center [495, 19] width 17 height 5
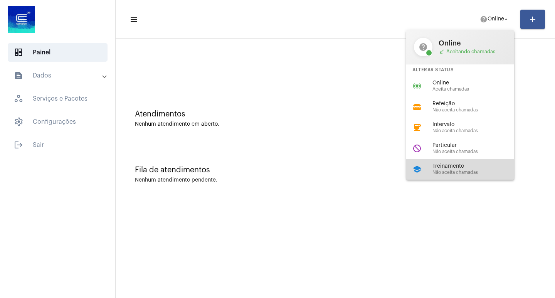
click at [443, 169] on span "Treinamento" at bounding box center [476, 166] width 88 height 6
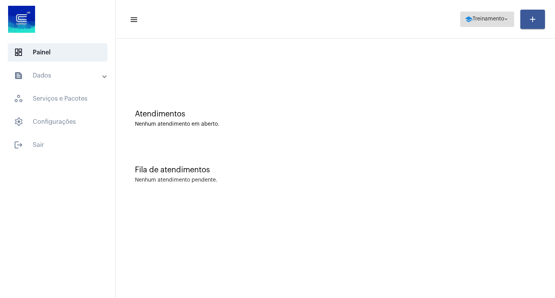
click at [473, 24] on span "school Treinamento arrow_drop_down" at bounding box center [487, 19] width 45 height 14
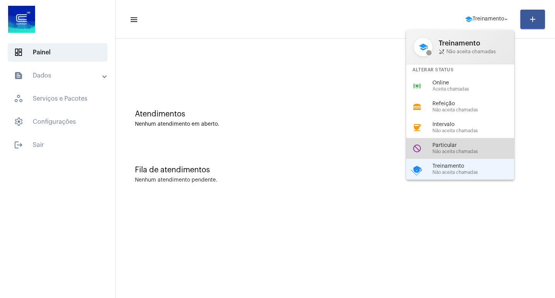
click at [457, 143] on span "Particular" at bounding box center [476, 146] width 88 height 6
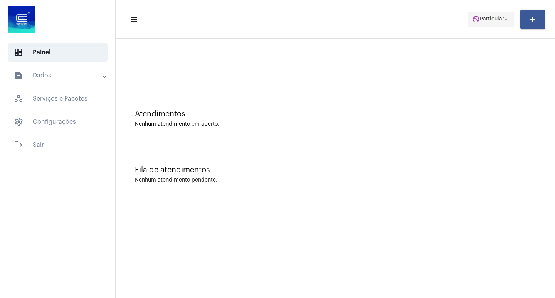
click at [490, 27] on button "do_not_disturb Particular arrow_drop_down" at bounding box center [490, 19] width 47 height 15
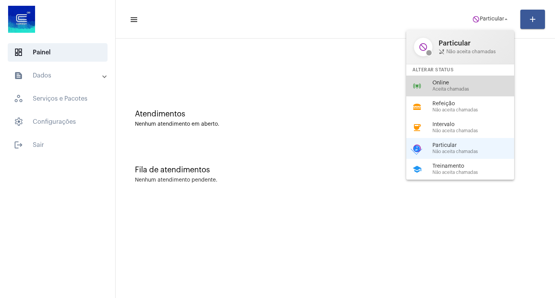
click at [465, 77] on div "online_prediction Online Aceita chamadas" at bounding box center [466, 86] width 120 height 21
